Goal: Task Accomplishment & Management: Use online tool/utility

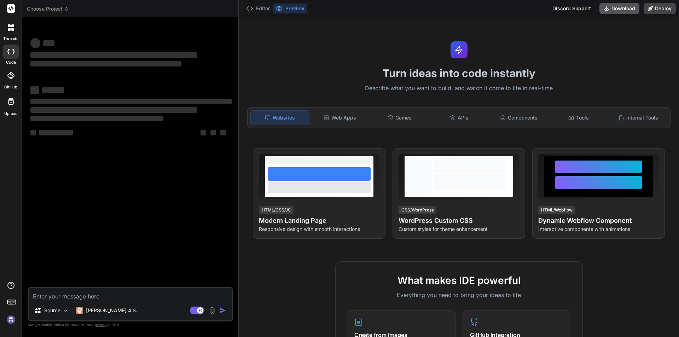
click at [614, 10] on button "Download" at bounding box center [620, 8] width 40 height 11
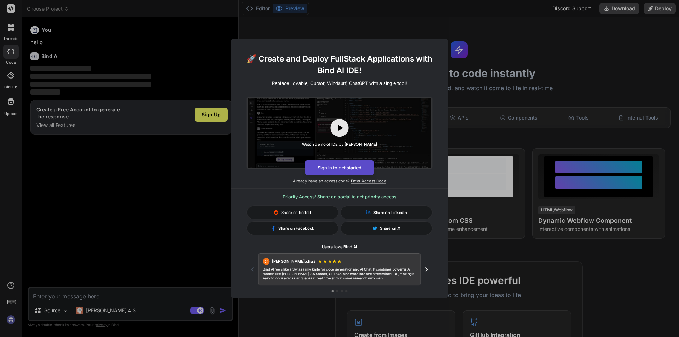
click at [363, 167] on button "Sign in to get started" at bounding box center [339, 167] width 69 height 15
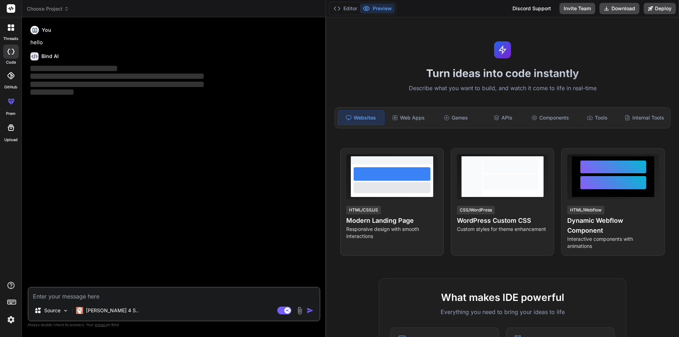
drag, startPoint x: 239, startPoint y: 113, endPoint x: 348, endPoint y: 111, distance: 109.0
click at [326, 111] on div "Bind AI Web Search Created with Pixso. Code Generator You hello Bind AI ‌ ‌ ‌ ‌…" at bounding box center [174, 177] width 304 height 320
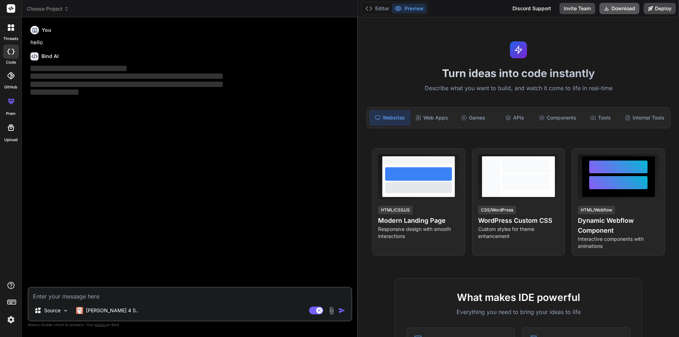
click at [612, 8] on button "Download" at bounding box center [620, 8] width 40 height 11
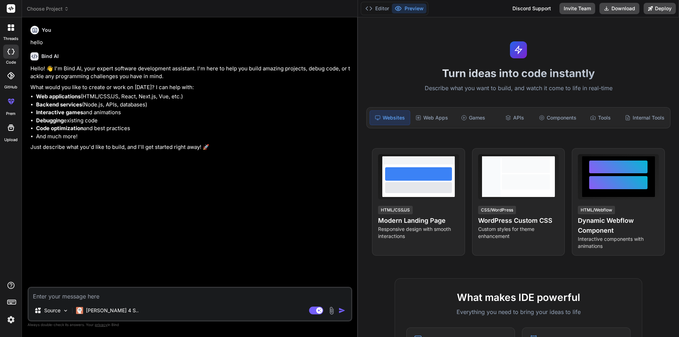
click at [11, 132] on div at bounding box center [10, 127] width 17 height 17
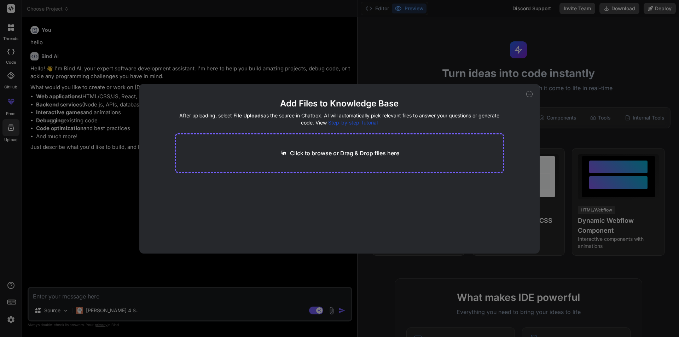
click at [84, 191] on div "Add Files to Knowledge Base After uploading, select File Uploads as the source …" at bounding box center [339, 168] width 679 height 337
type textarea "x"
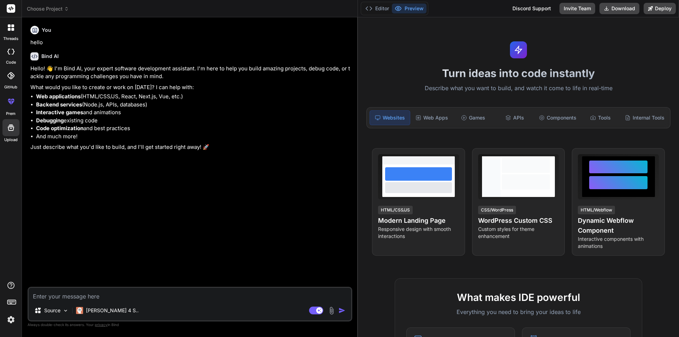
click at [32, 11] on span "Choose Project" at bounding box center [48, 8] width 42 height 7
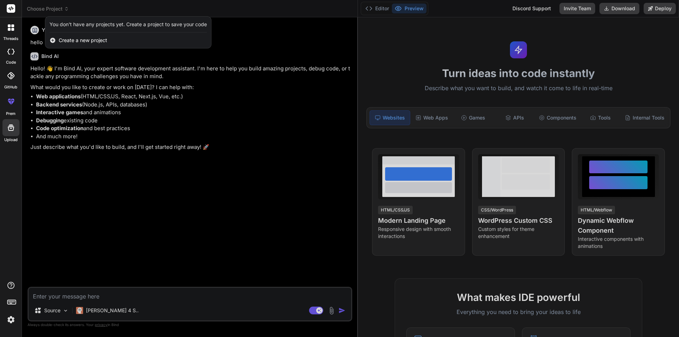
click at [50, 38] on icon at bounding box center [53, 40] width 6 height 6
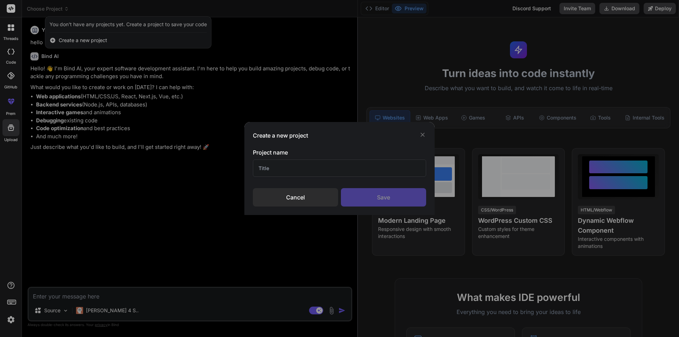
click at [425, 136] on icon at bounding box center [422, 134] width 7 height 7
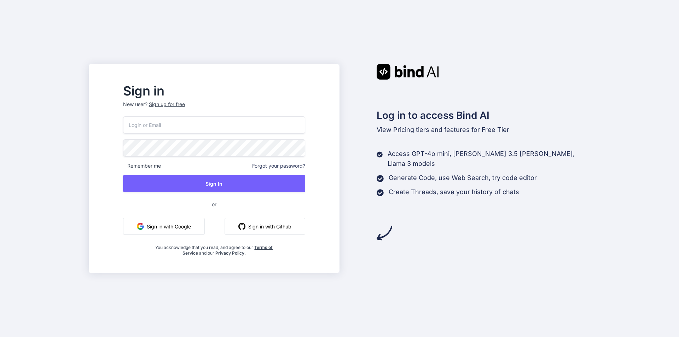
click at [201, 125] on input "email" at bounding box center [214, 124] width 182 height 17
click at [185, 103] on div "Sign up for free" at bounding box center [167, 104] width 36 height 7
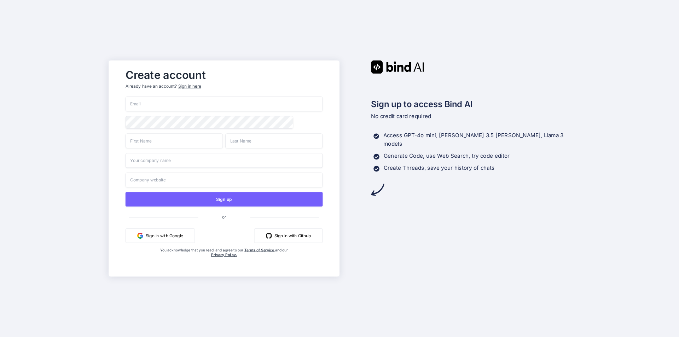
click at [185, 107] on input "email" at bounding box center [224, 104] width 197 height 15
type input "nishitshah000@gmail.com"
type input "Nishit"
type input "Shah"
type input "SNS"
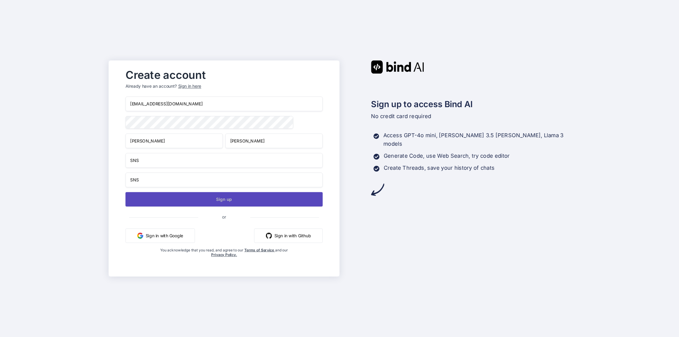
type input "SNS"
click at [199, 199] on button "Sign up" at bounding box center [224, 199] width 197 height 15
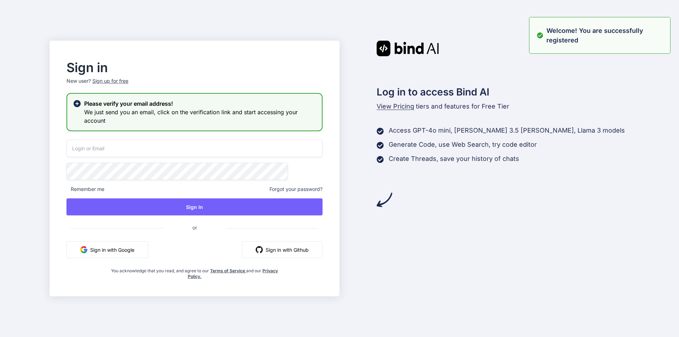
click at [167, 146] on input "email" at bounding box center [195, 148] width 256 height 17
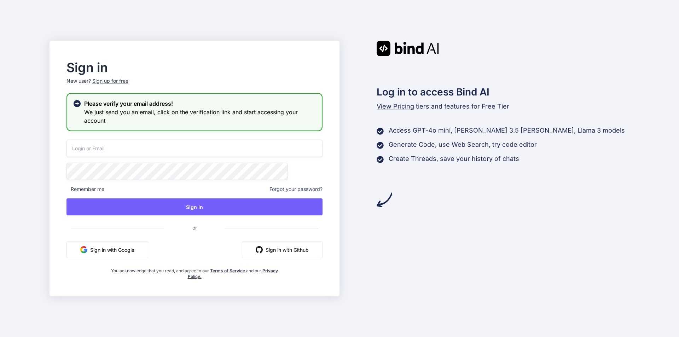
click at [167, 146] on input "email" at bounding box center [195, 148] width 256 height 17
type input "nishitshah000@gmail.com"
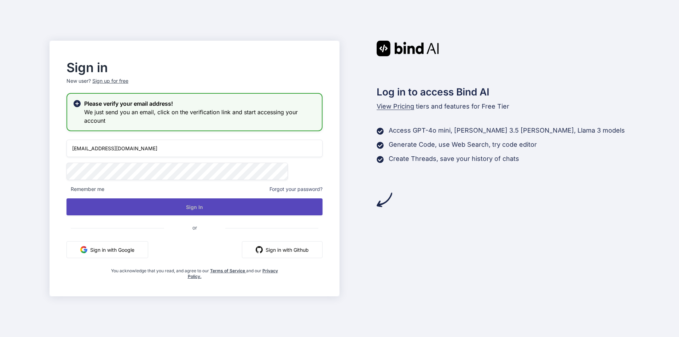
click at [169, 201] on button "Sign In" at bounding box center [195, 207] width 256 height 17
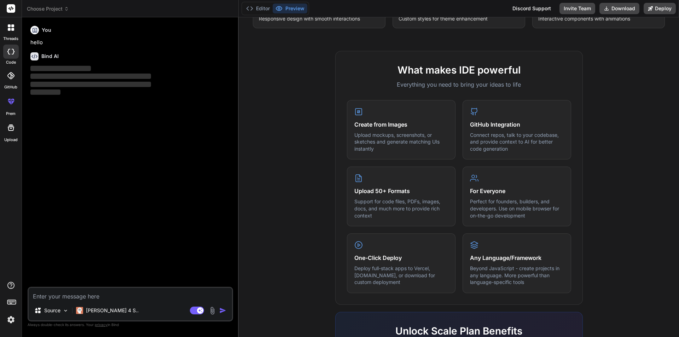
scroll to position [318, 0]
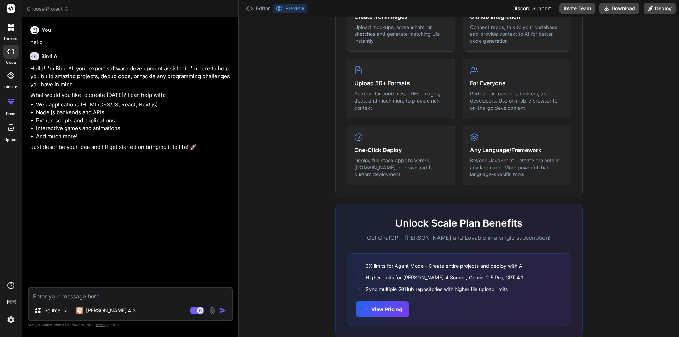
type textarea "x"
